Goal: Task Accomplishment & Management: Manage account settings

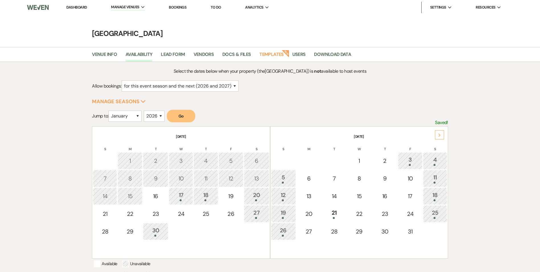
select select "2"
select select "2026"
click at [181, 5] on link "Bookings" at bounding box center [178, 7] width 18 height 5
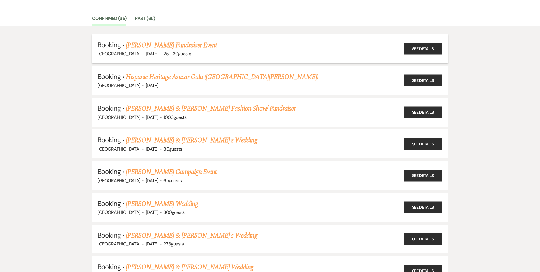
scroll to position [28, 0]
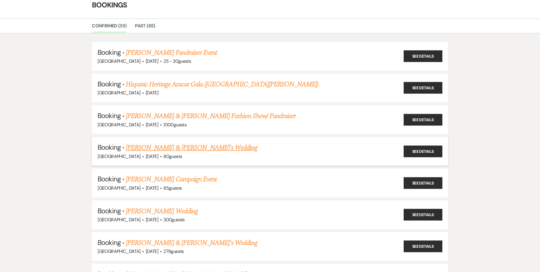
click at [134, 146] on link "Tyree Bronner & Tessa's Wedding" at bounding box center [192, 147] width 132 height 10
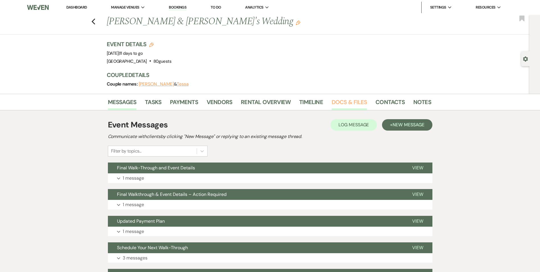
click at [338, 100] on link "Docs & Files" at bounding box center [349, 103] width 35 height 13
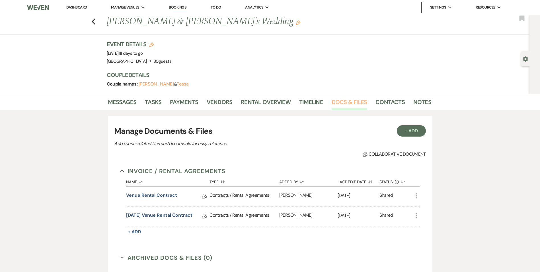
click at [337, 97] on link "Docs & Files" at bounding box center [349, 103] width 35 height 13
